Goal: Check status

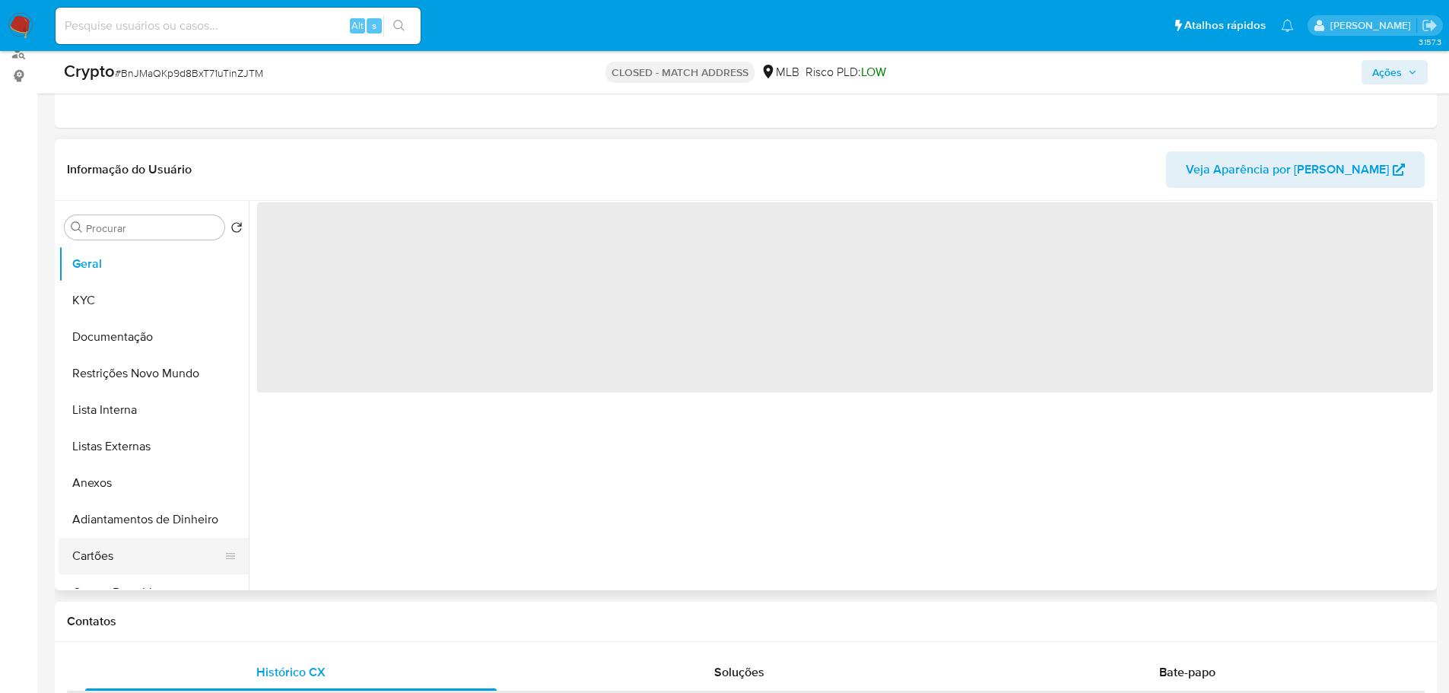
scroll to position [304, 0]
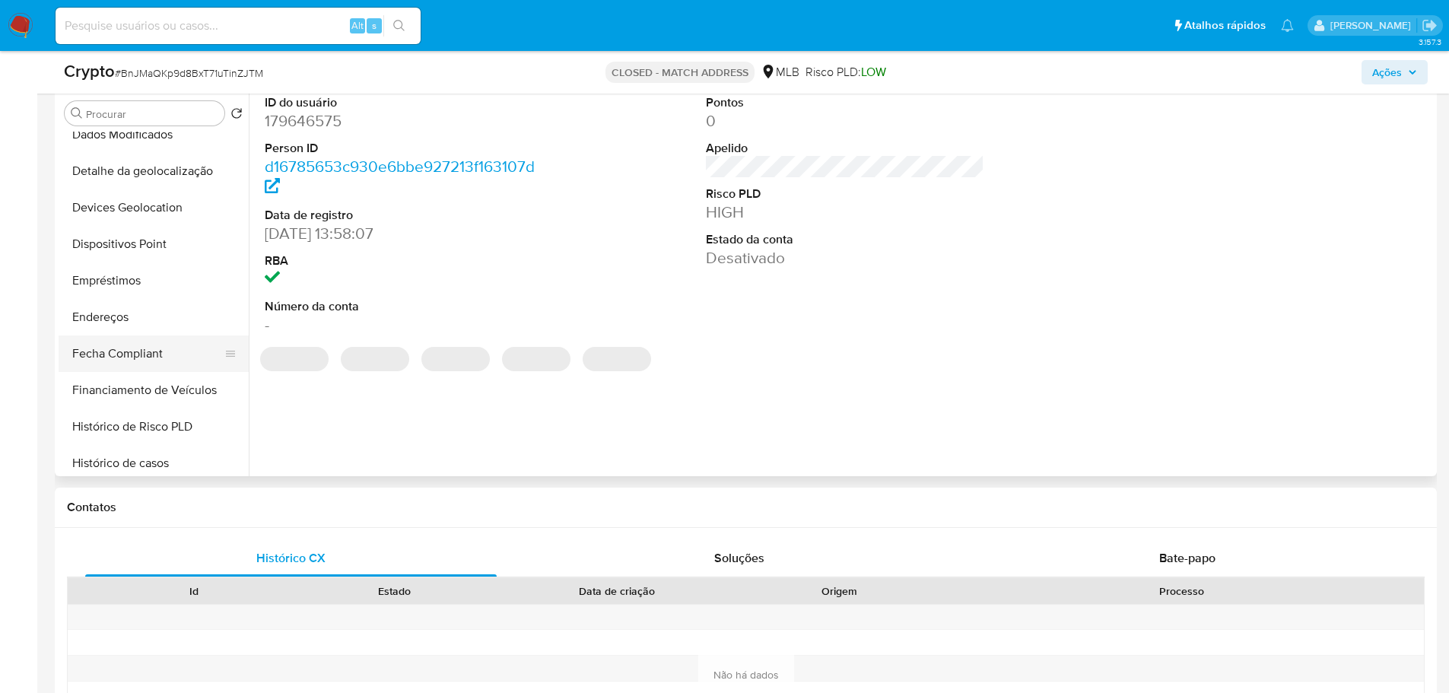
select select "10"
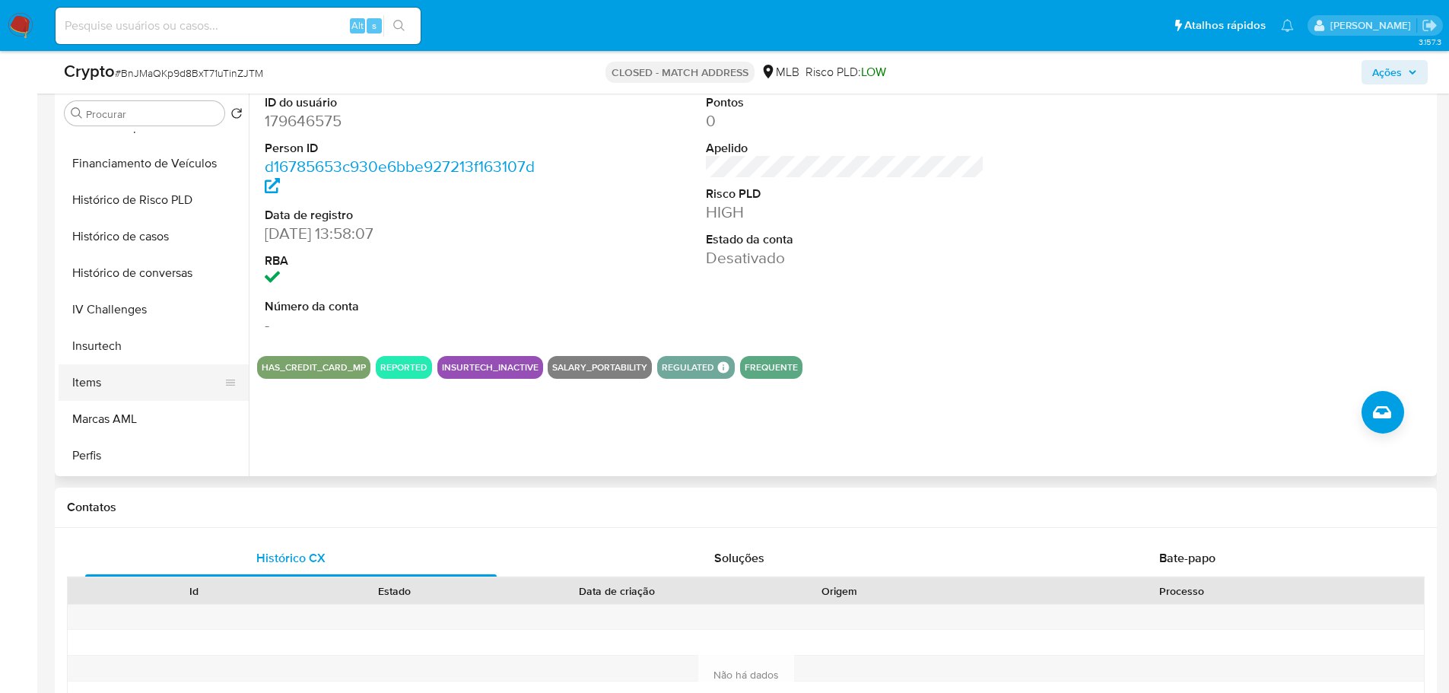
scroll to position [609, 0]
click at [160, 240] on button "Histórico de casos" at bounding box center [148, 235] width 178 height 37
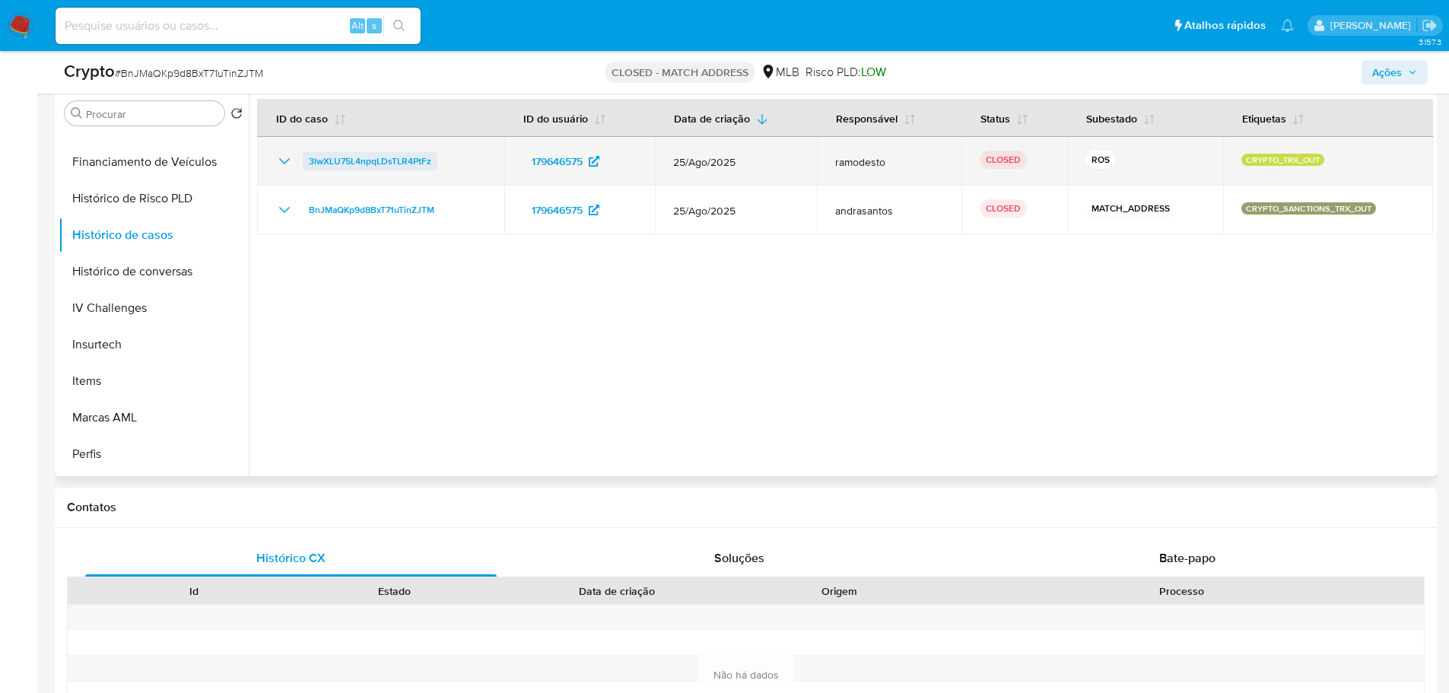
click at [357, 163] on span "3lwXLU75L4npqLDsTLR4PtFz" at bounding box center [370, 161] width 123 height 18
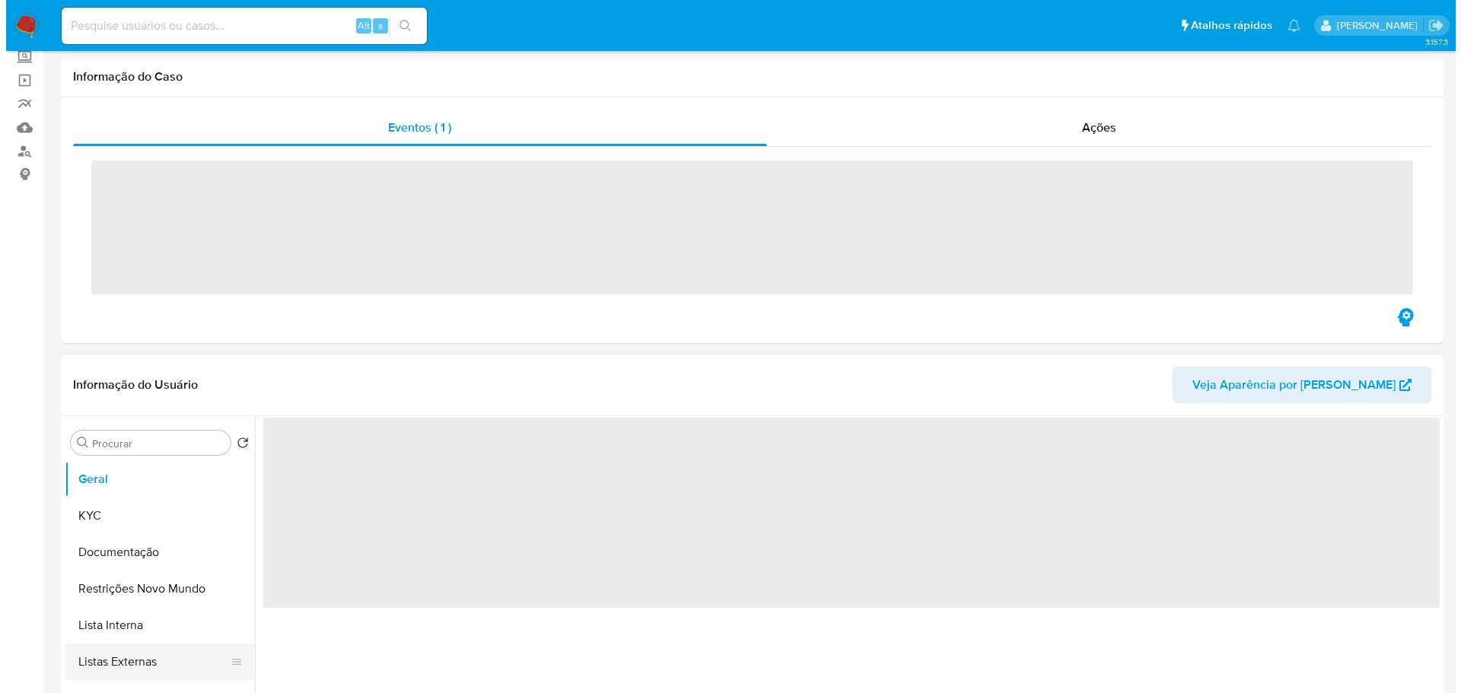
scroll to position [228, 0]
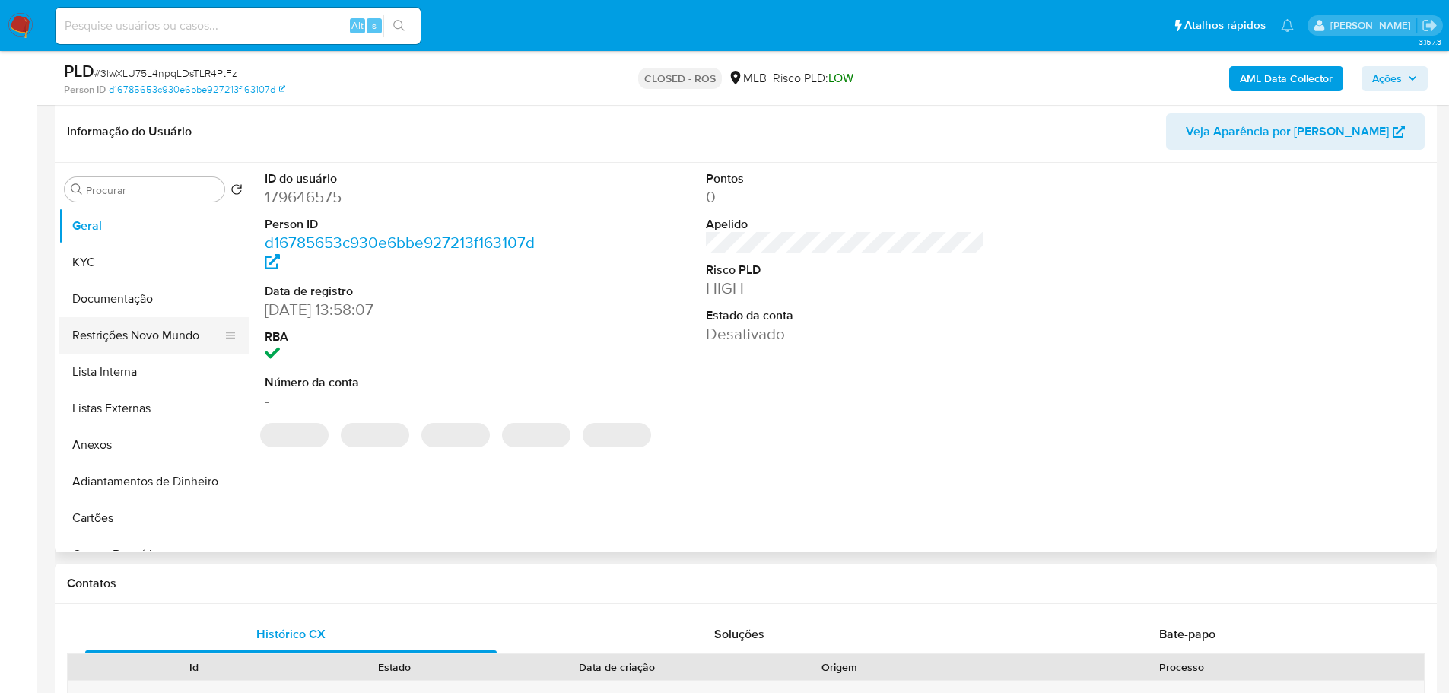
select select "10"
click at [139, 441] on button "Anexos" at bounding box center [148, 445] width 178 height 37
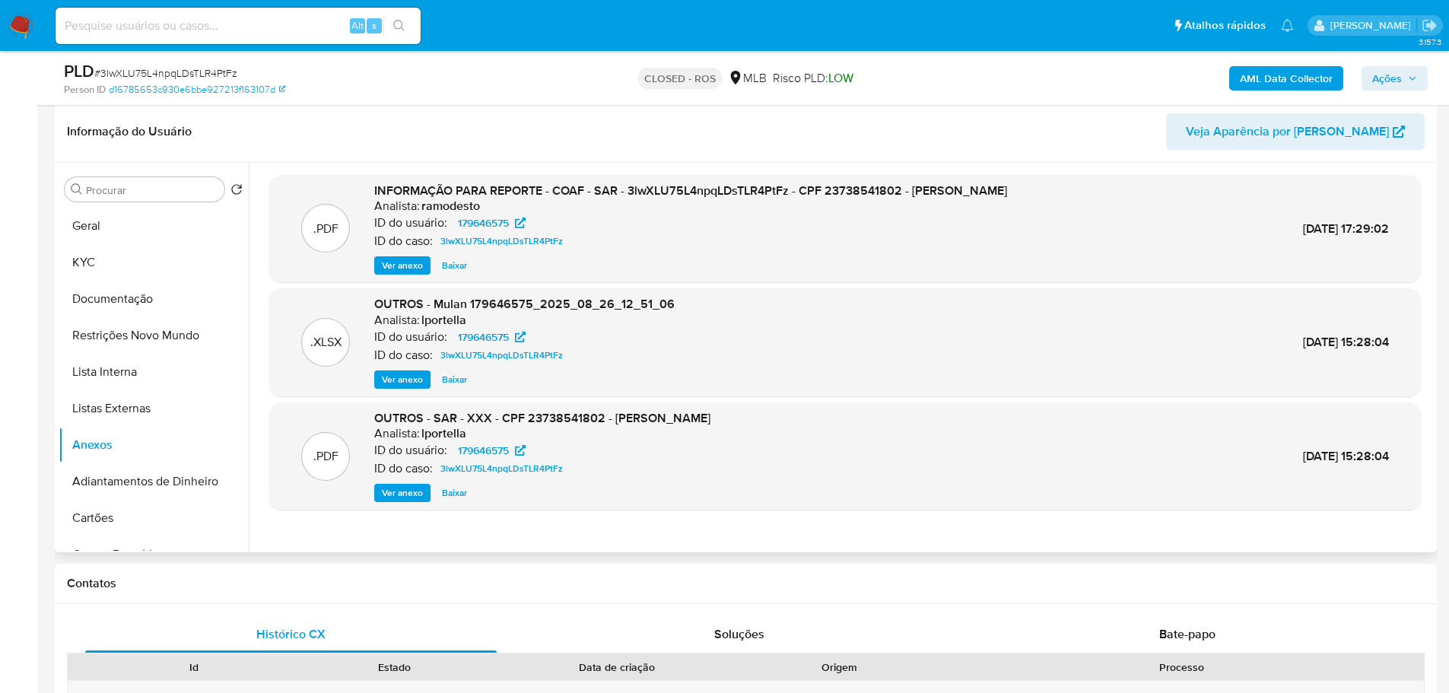
click at [399, 493] on span "Ver anexo" at bounding box center [402, 492] width 41 height 15
